Goal: Check status

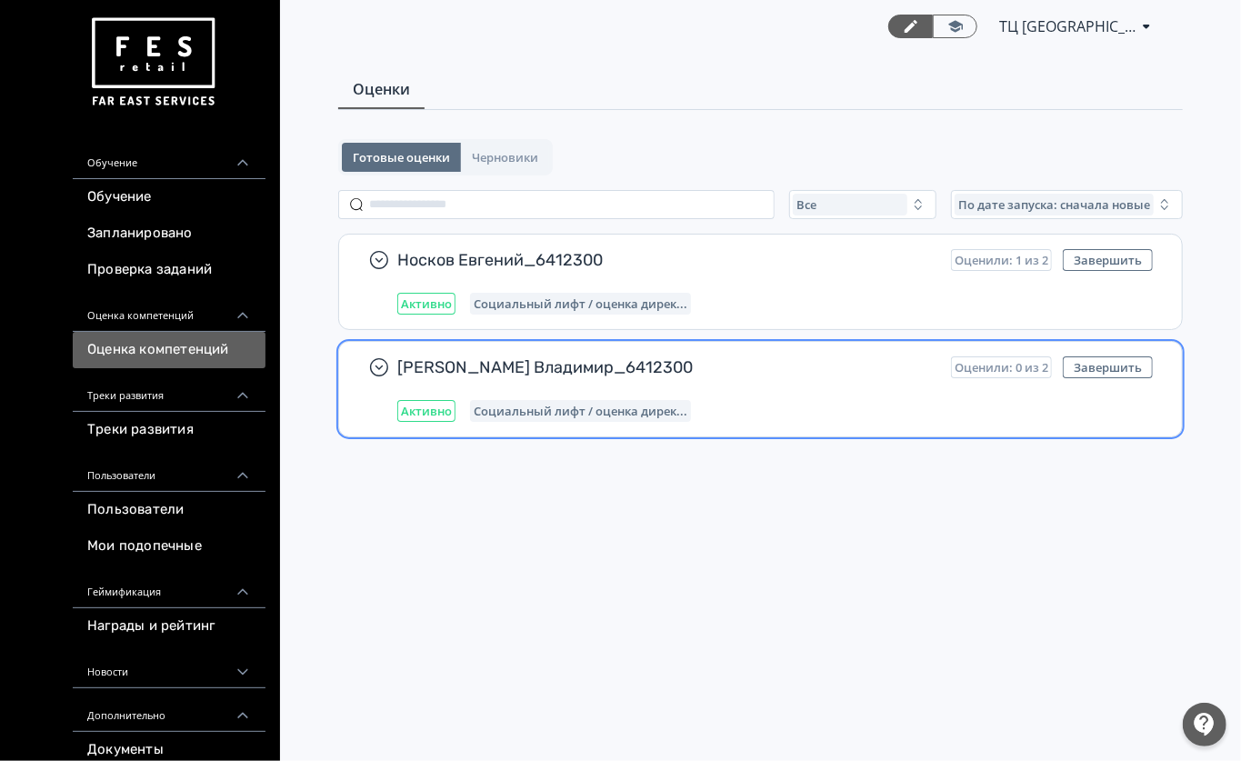
click at [765, 385] on div "[PERSON_NAME] Владимир_6412300 Оценили: 0 из 2 Завершить Активно Социальный лиф…" at bounding box center [774, 388] width 755 height 65
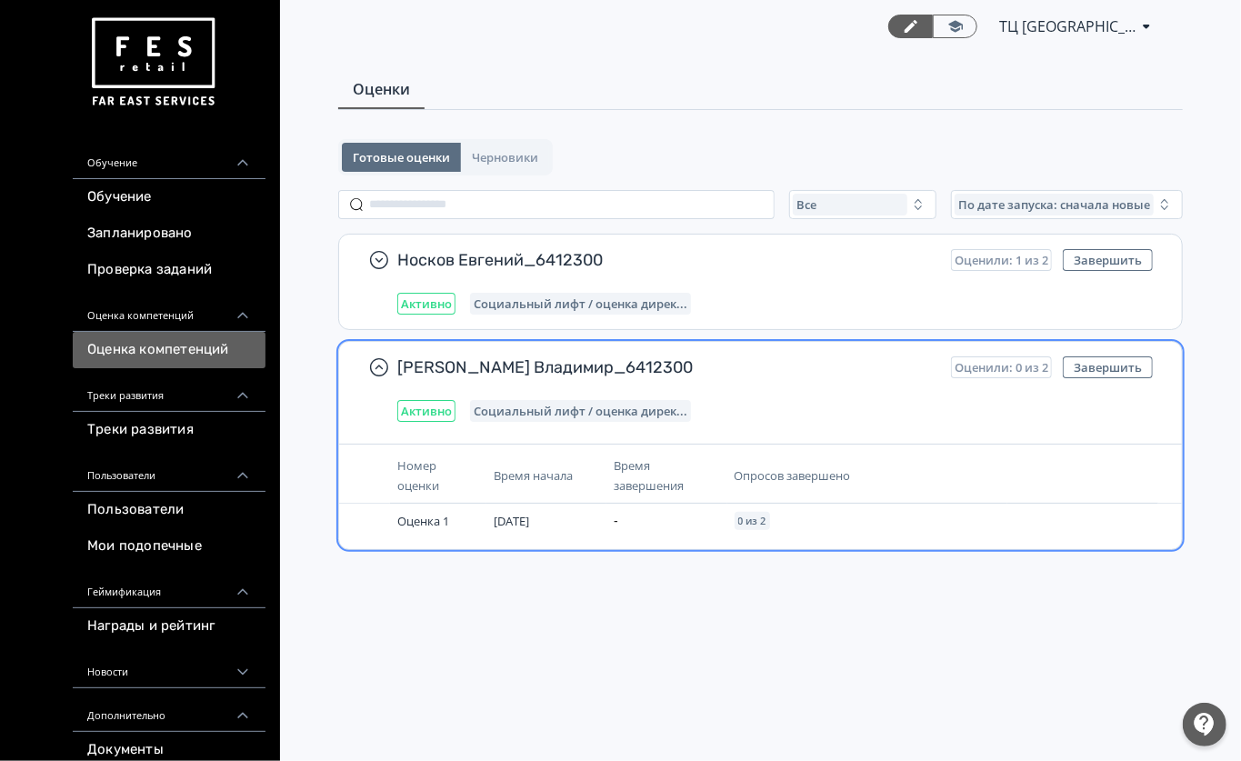
click at [573, 478] on span "Время начала" at bounding box center [532, 475] width 79 height 16
click at [553, 373] on span "[PERSON_NAME] Владимир_6412300" at bounding box center [666, 367] width 539 height 22
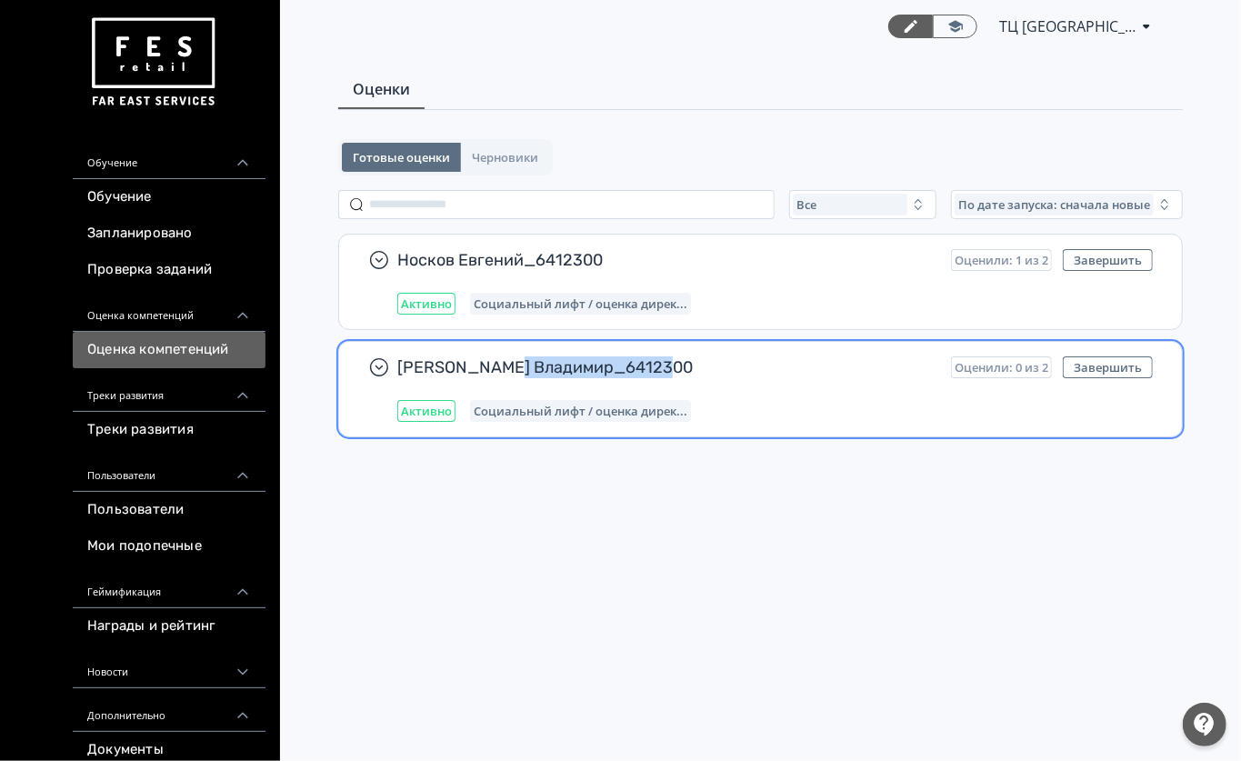
click at [553, 373] on span "[PERSON_NAME] Владимир_6412300" at bounding box center [666, 367] width 539 height 22
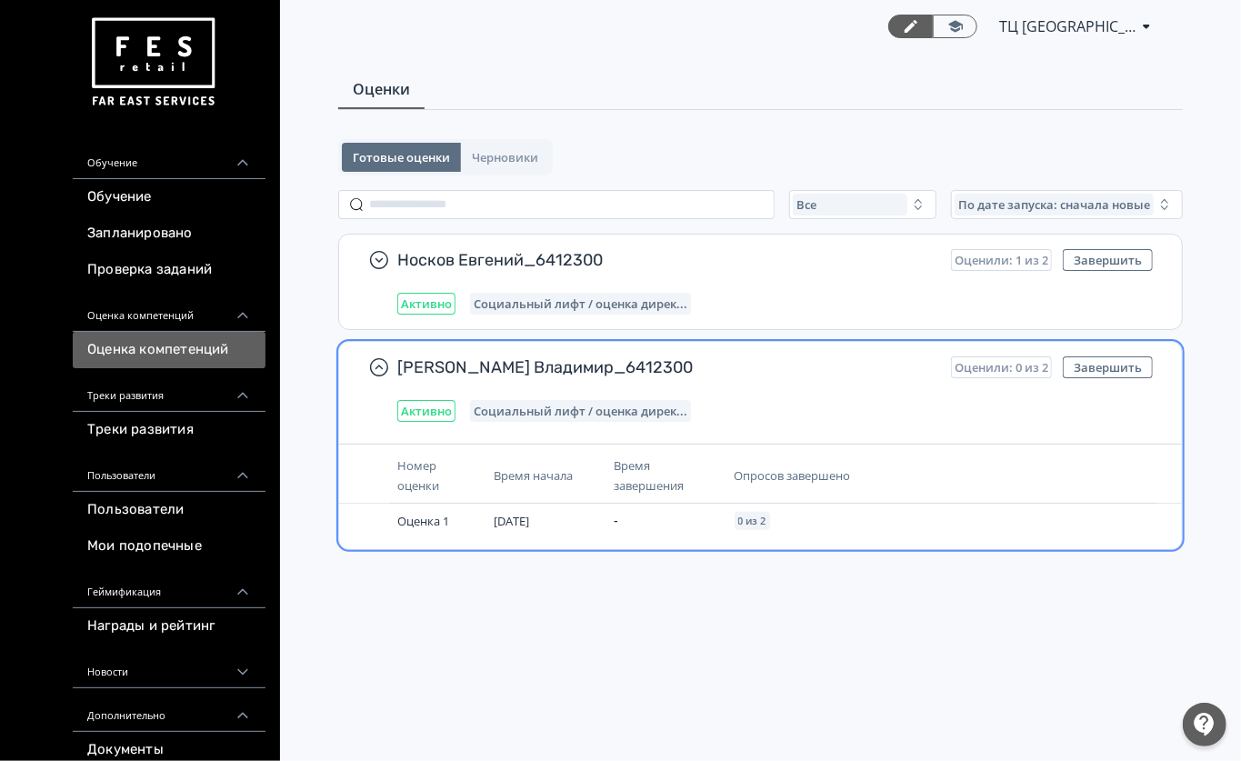
drag, startPoint x: 442, startPoint y: 376, endPoint x: 440, endPoint y: 387, distance: 11.1
click at [442, 376] on span "[PERSON_NAME] Владимир_6412300" at bounding box center [666, 367] width 539 height 22
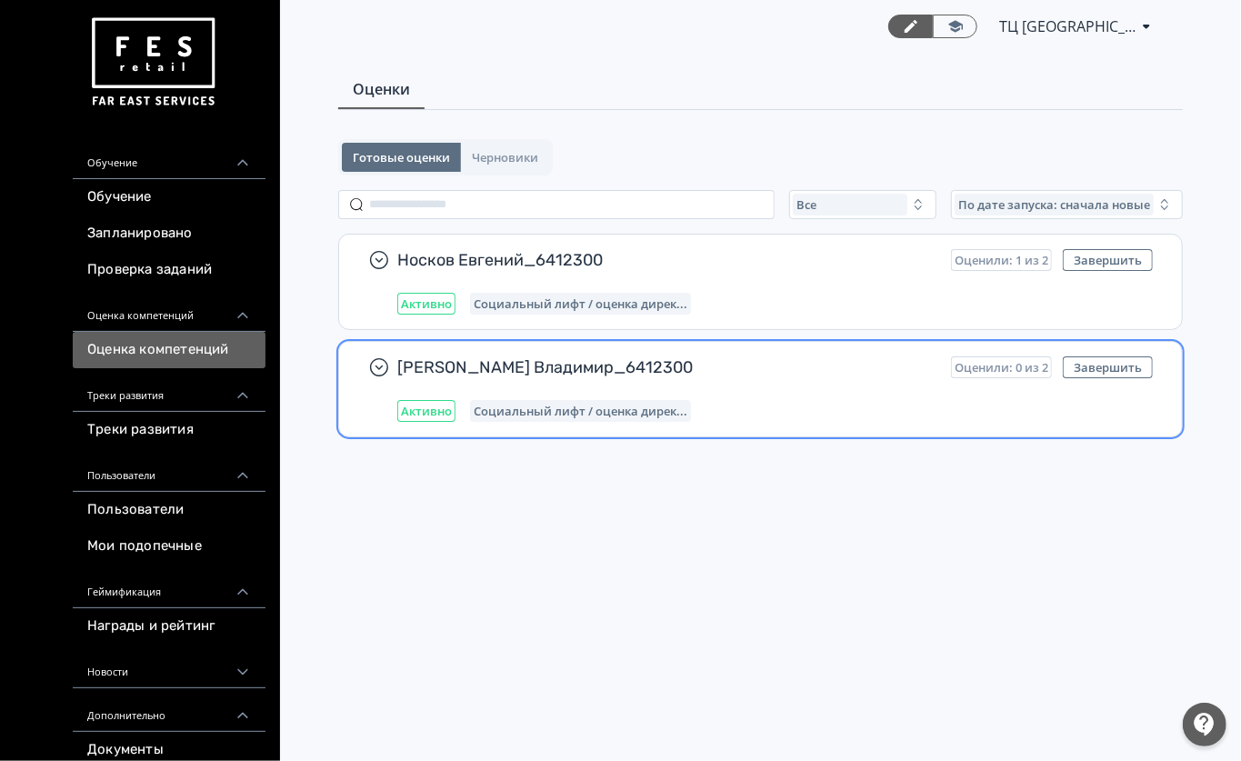
click at [436, 404] on div "Активно" at bounding box center [426, 411] width 58 height 22
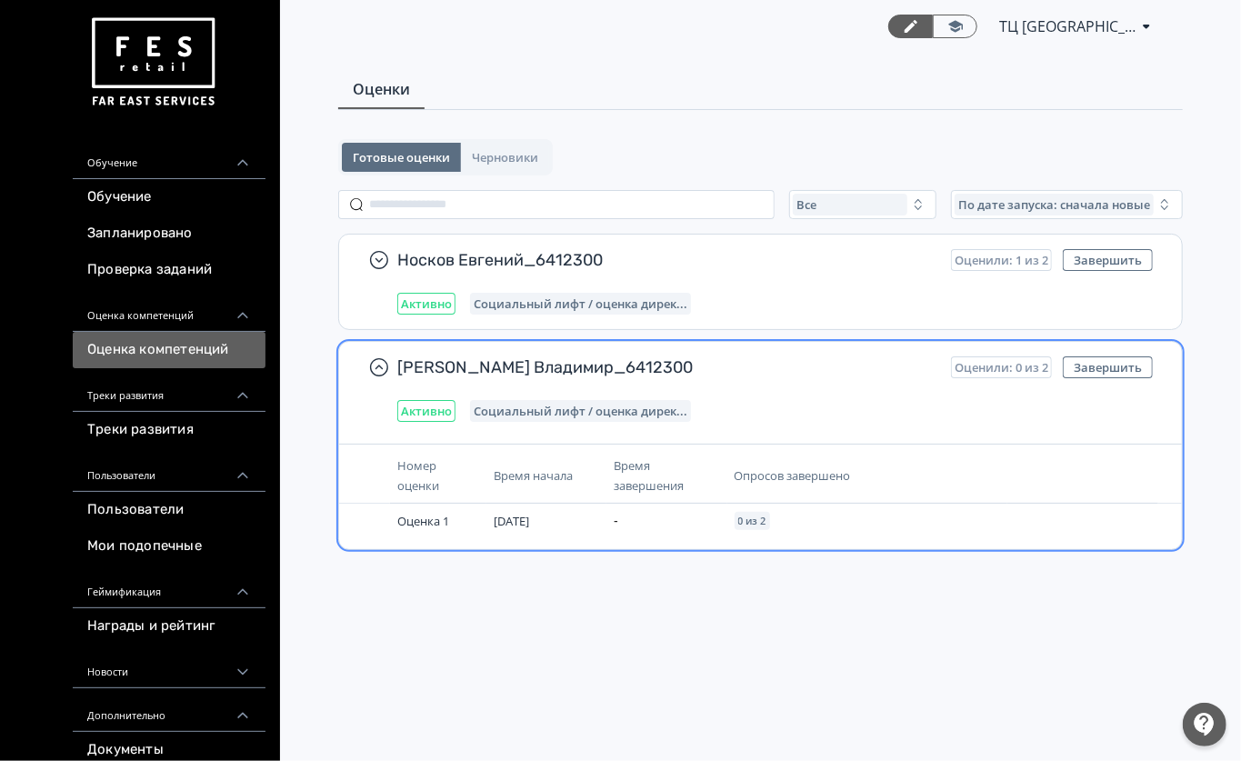
click at [700, 407] on div "Активно Социальный лифт / оценка дирек..." at bounding box center [774, 411] width 755 height 22
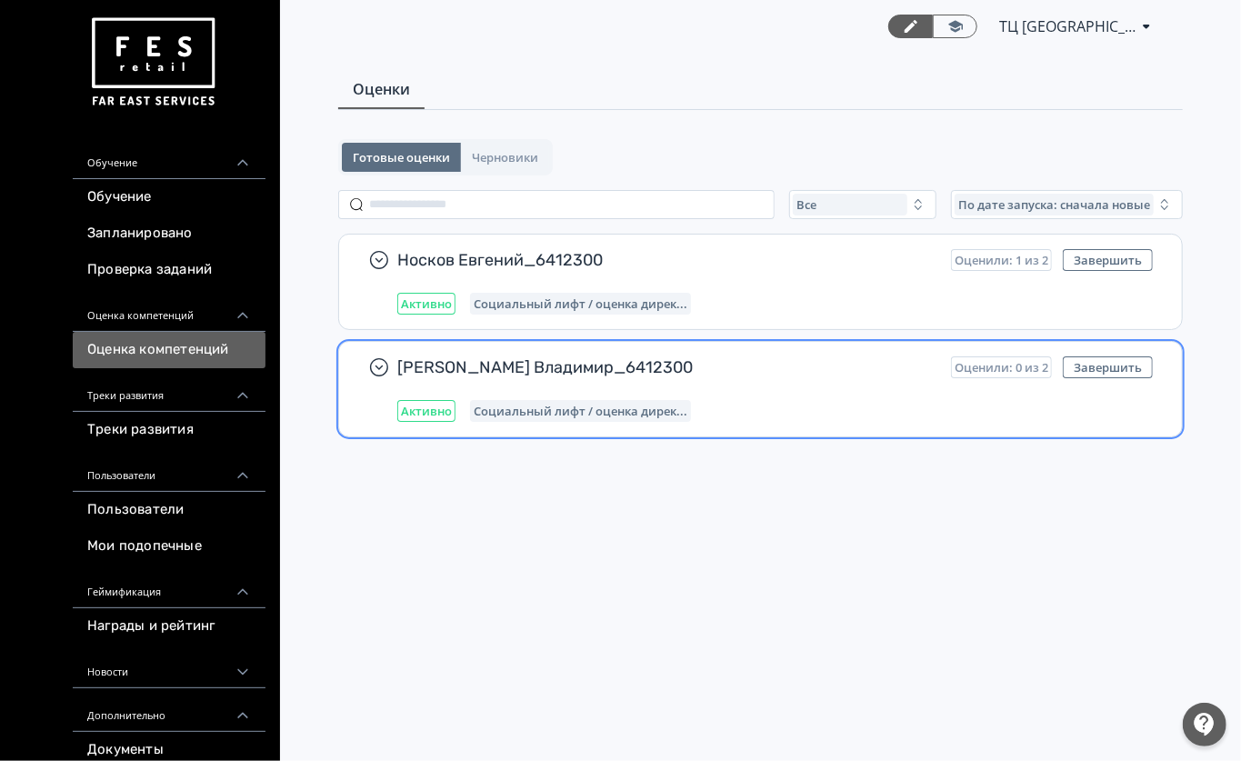
click at [498, 402] on div "Социальный лифт / оценка дирек..." at bounding box center [580, 411] width 221 height 22
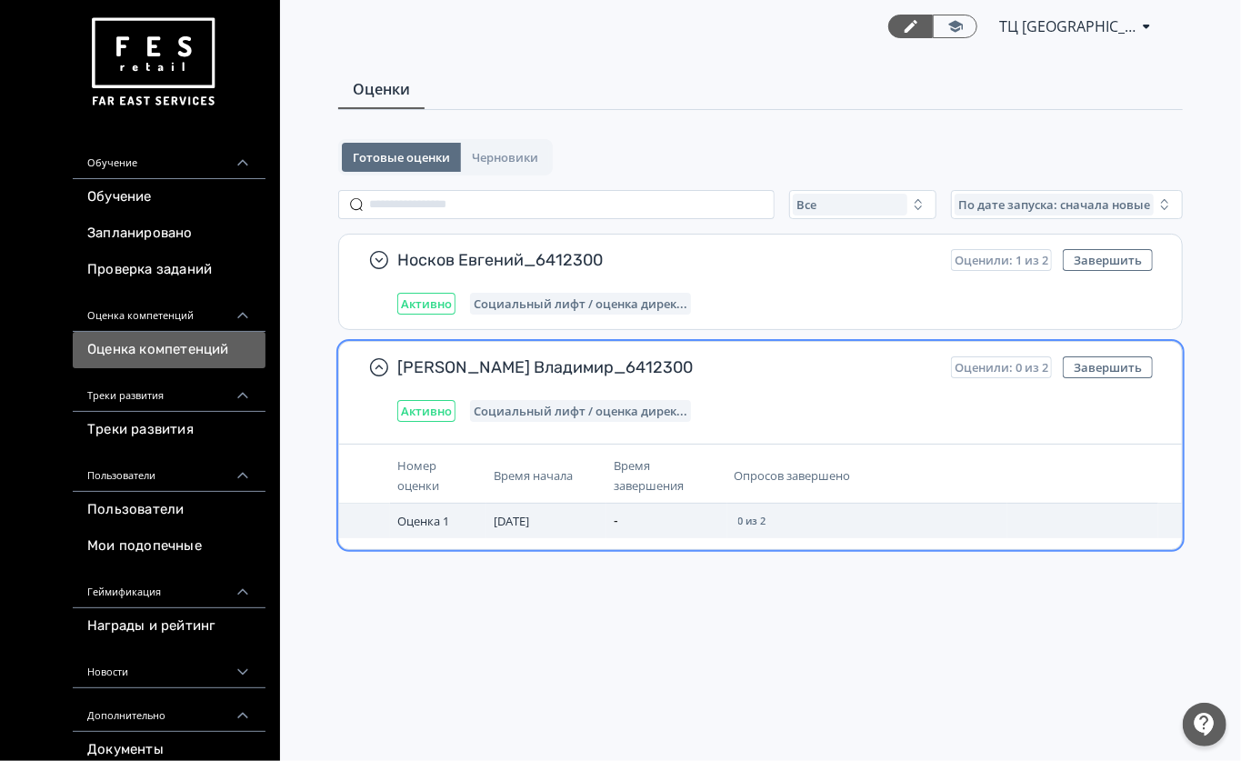
click at [516, 524] on span "[DATE]" at bounding box center [510, 521] width 35 height 16
click at [514, 523] on span "[DATE]" at bounding box center [510, 521] width 35 height 16
click at [444, 532] on td "Оценка 1" at bounding box center [438, 520] width 96 height 35
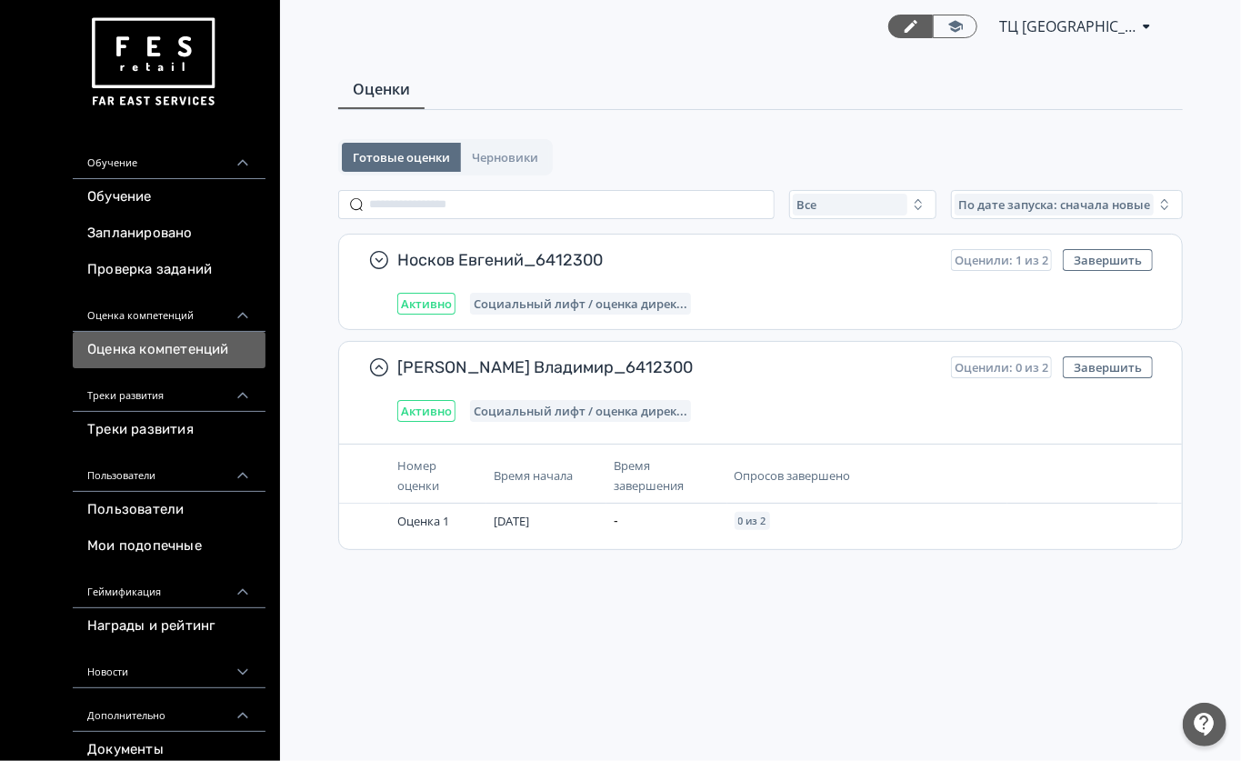
click at [1146, 18] on icon at bounding box center [1146, 26] width 22 height 22
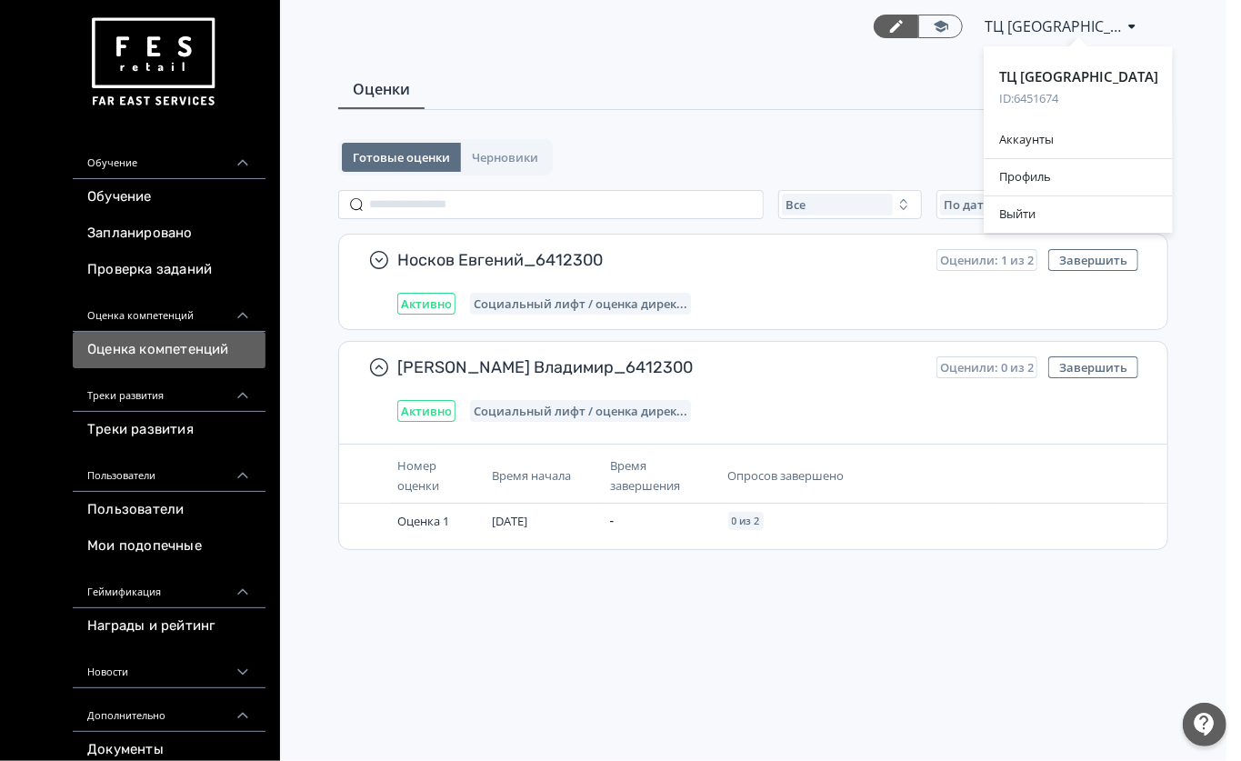
click at [822, 74] on div "[GEOGRAPHIC_DATA] ID: 6451674 Аккаунты Профиль Выйти" at bounding box center [620, 380] width 1241 height 761
